Goal: Find contact information: Find contact information

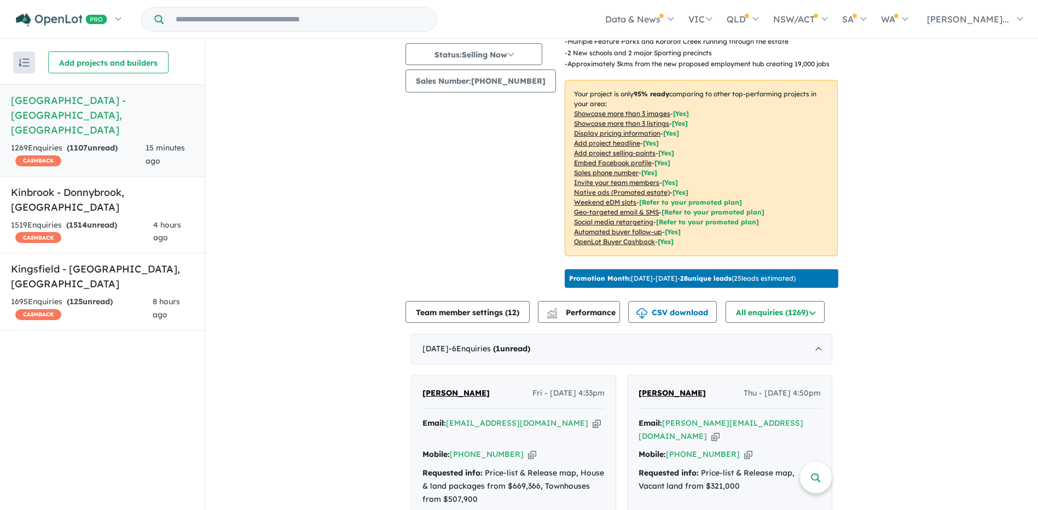
scroll to position [328, 0]
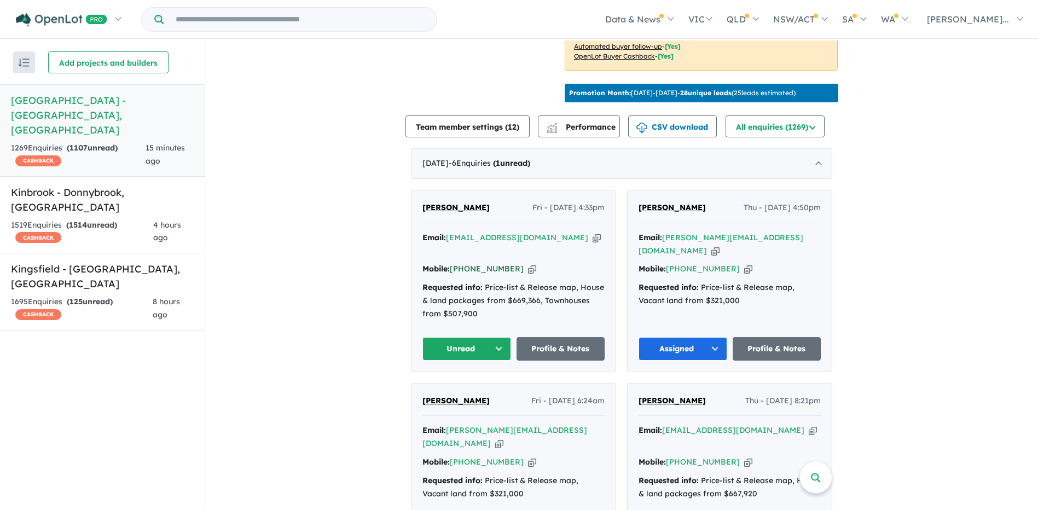
drag, startPoint x: 504, startPoint y: 239, endPoint x: 466, endPoint y: 240, distance: 37.2
click at [466, 263] on div "Mobile: [PHONE_NUMBER] Copied!" at bounding box center [514, 269] width 182 height 13
copy link "468 833 061"
drag, startPoint x: 548, startPoint y: 220, endPoint x: 447, endPoint y: 224, distance: 101.4
click at [447, 232] on div "Email: [EMAIL_ADDRESS][DOMAIN_NAME] Copied!" at bounding box center [514, 245] width 182 height 26
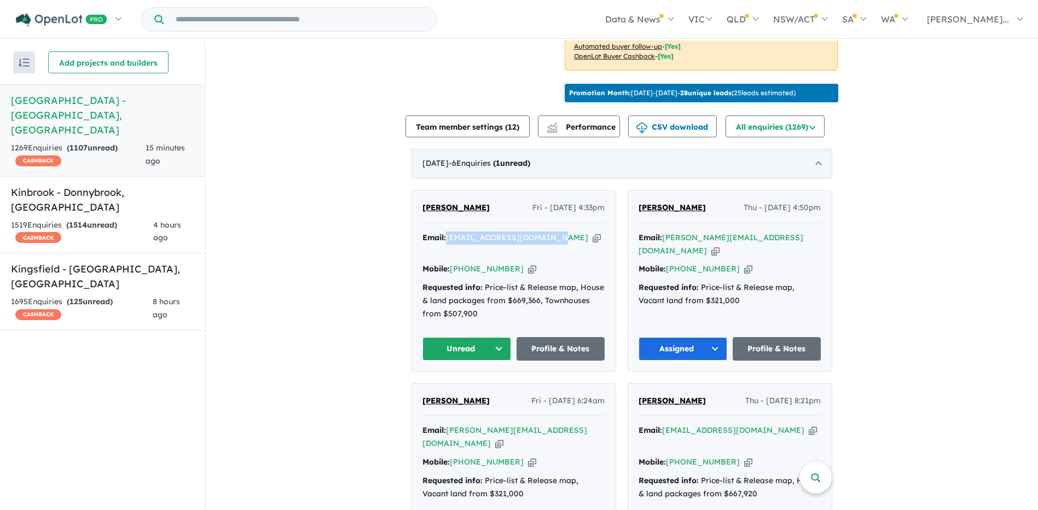
copy a%20Deanside%20Village%20-%20Deanside"] "[EMAIL_ADDRESS][DOMAIN_NAME]"
click at [484, 337] on button "Unread" at bounding box center [467, 349] width 89 height 24
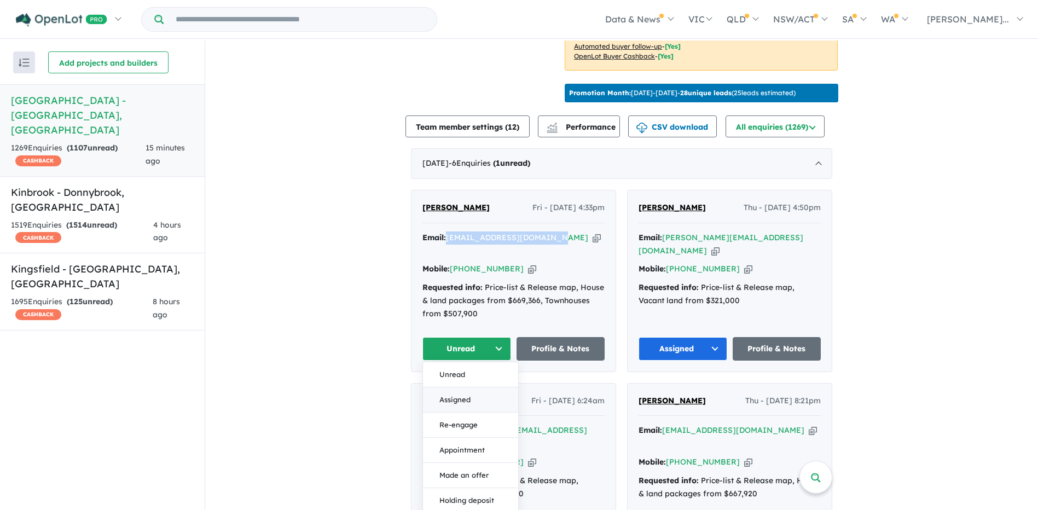
click at [470, 388] on button "Assigned" at bounding box center [470, 400] width 95 height 25
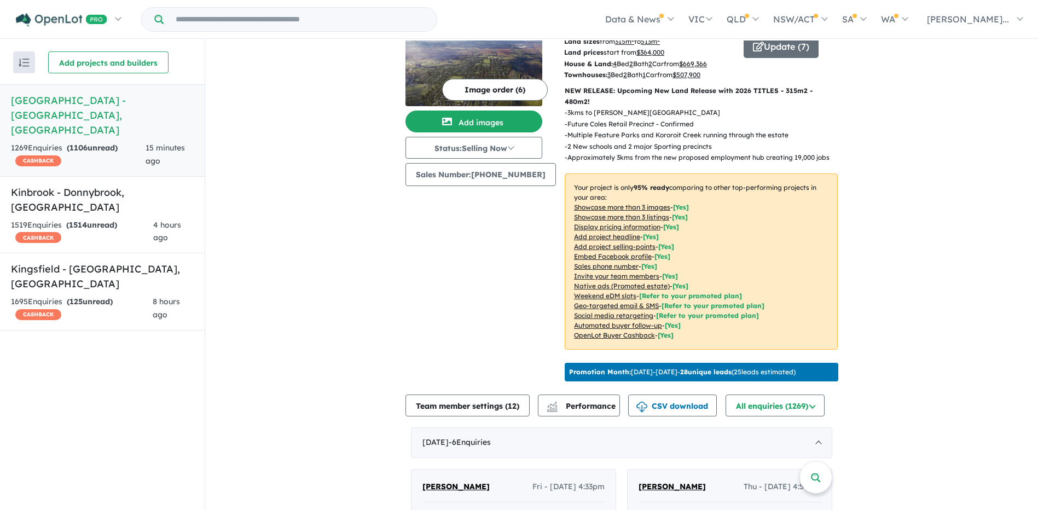
scroll to position [0, 0]
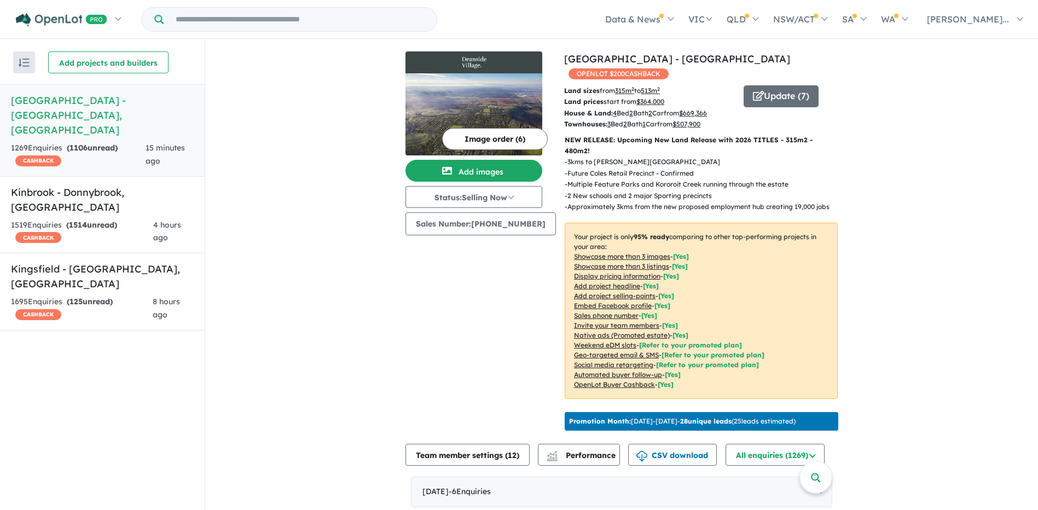
drag, startPoint x: 311, startPoint y: 175, endPoint x: 391, endPoint y: 203, distance: 85.0
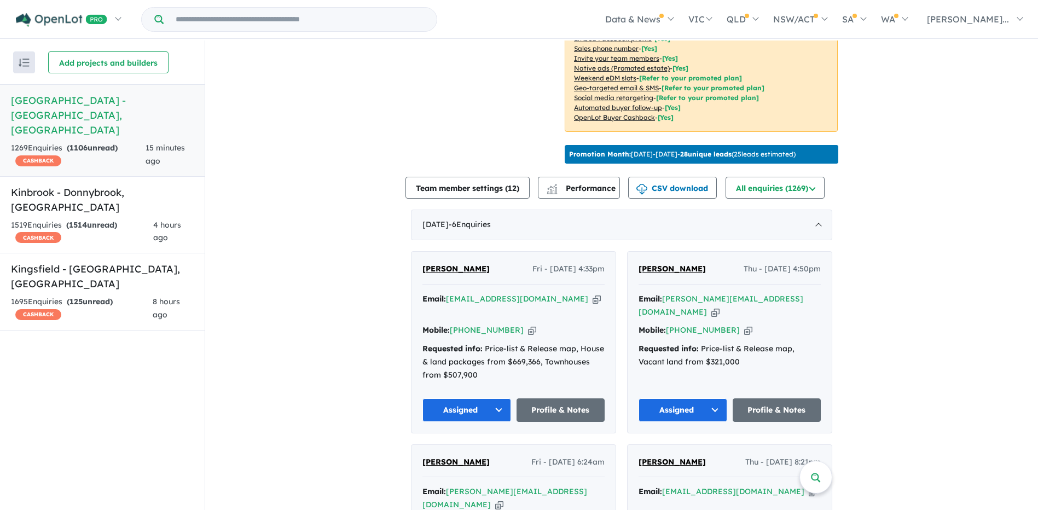
scroll to position [274, 0]
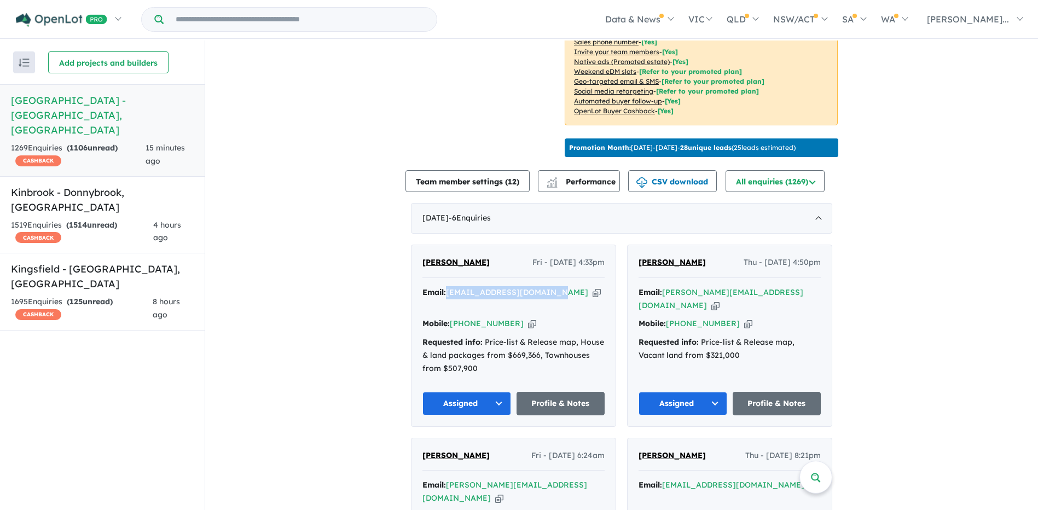
drag, startPoint x: 546, startPoint y: 276, endPoint x: 447, endPoint y: 281, distance: 99.7
click at [447, 286] on div "Email: [EMAIL_ADDRESS][DOMAIN_NAME] Copied!" at bounding box center [514, 299] width 182 height 26
copy a%20Deanside%20Village%20-%20Deanside"] "[EMAIL_ADDRESS][DOMAIN_NAME]"
drag, startPoint x: 510, startPoint y: 292, endPoint x: 466, endPoint y: 294, distance: 43.8
click at [466, 317] on div "Mobile: [PHONE_NUMBER] Copied!" at bounding box center [514, 323] width 182 height 13
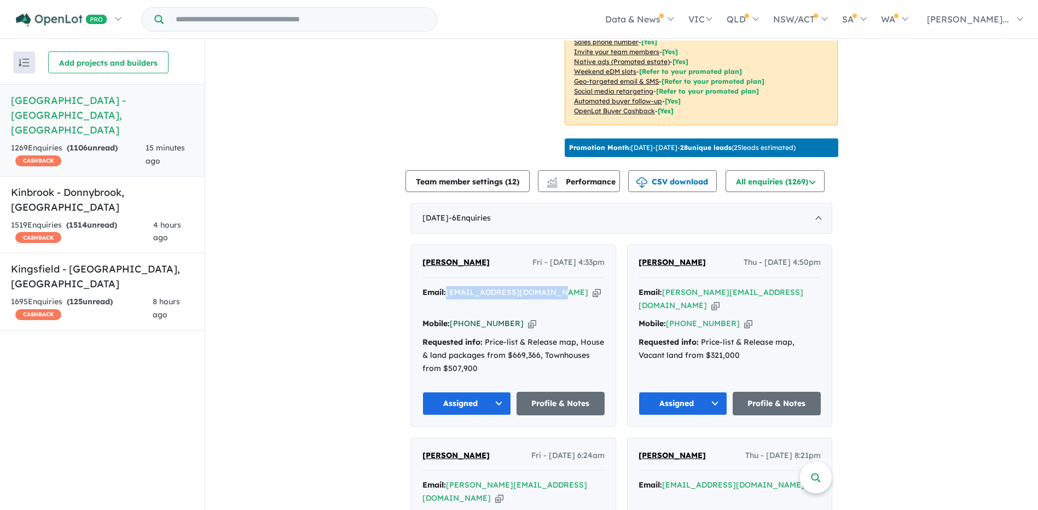
copy link "468 833 061"
